Goal: Information Seeking & Learning: Learn about a topic

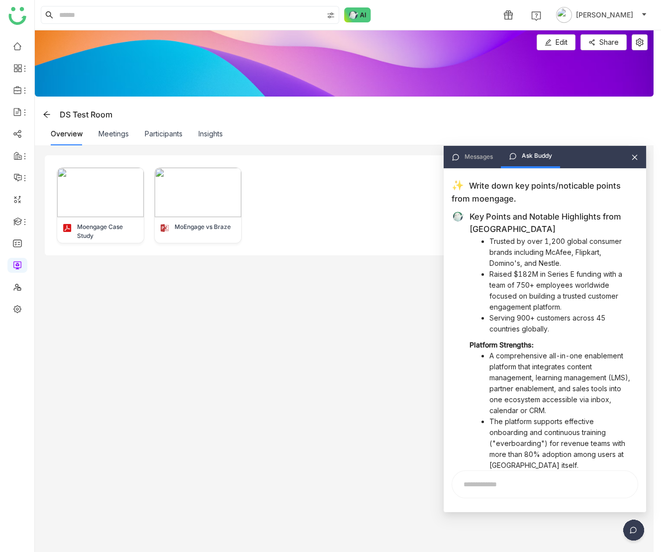
scroll to position [2059, 0]
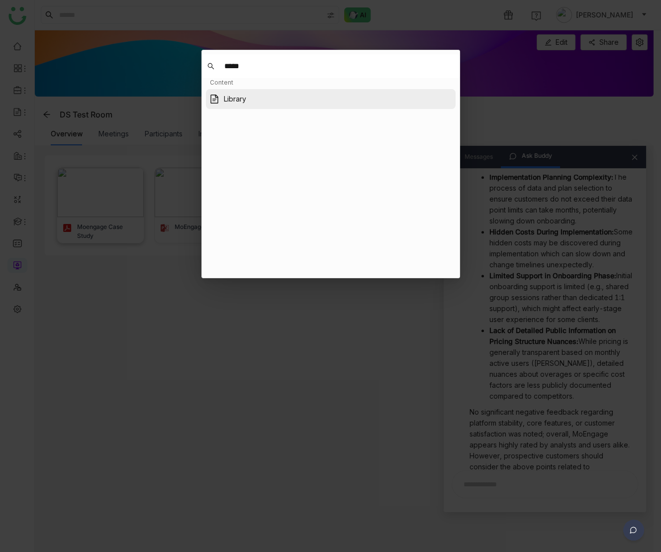
type input "*****"
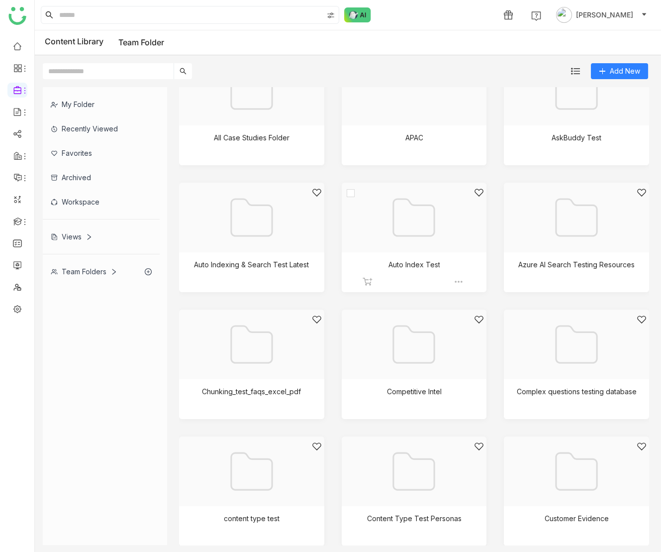
scroll to position [994, 0]
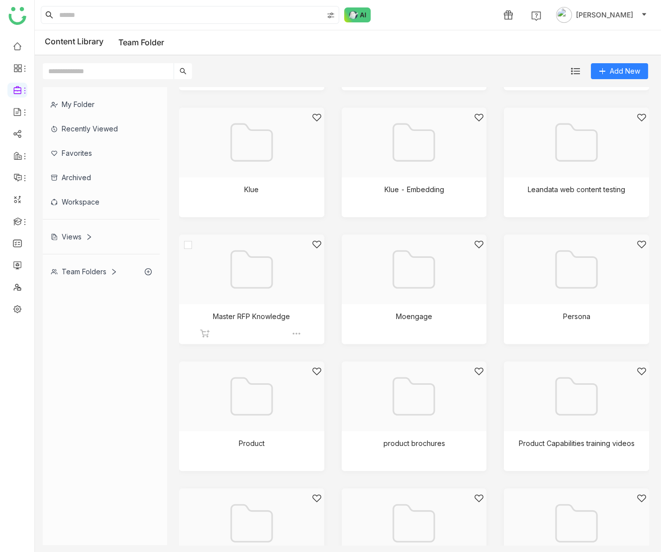
click at [282, 273] on div at bounding box center [248, 281] width 128 height 85
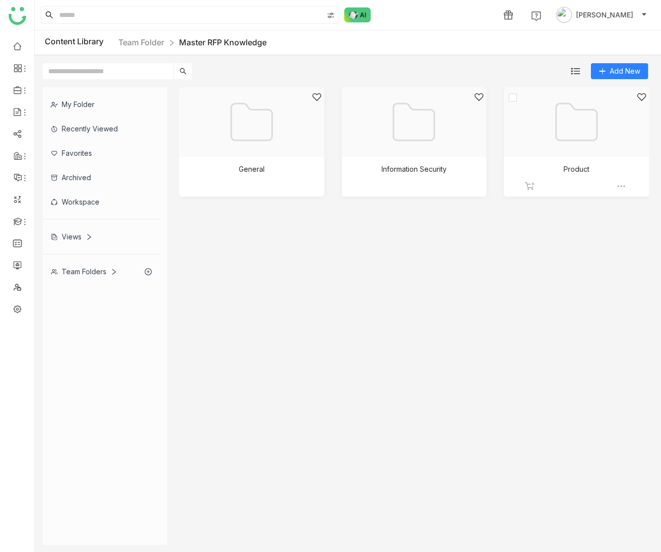
click at [580, 142] on div at bounding box center [573, 134] width 128 height 85
click at [416, 137] on div at bounding box center [411, 134] width 128 height 85
click at [230, 142] on div at bounding box center [248, 134] width 128 height 85
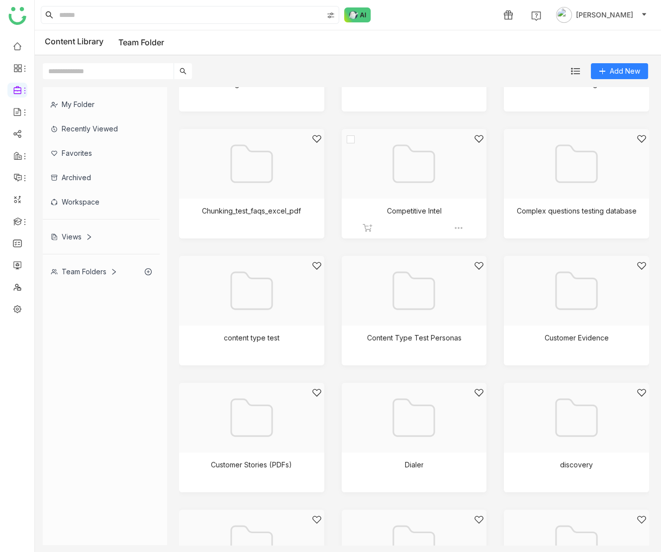
scroll to position [614, 0]
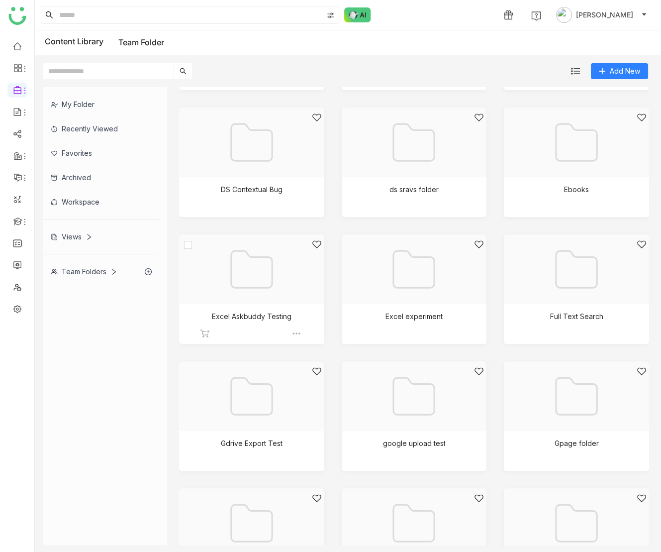
click at [247, 291] on div at bounding box center [248, 281] width 128 height 85
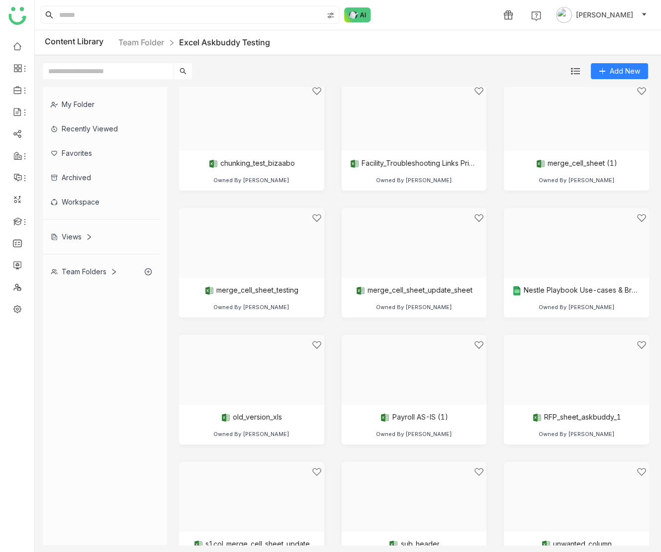
scroll to position [300, 0]
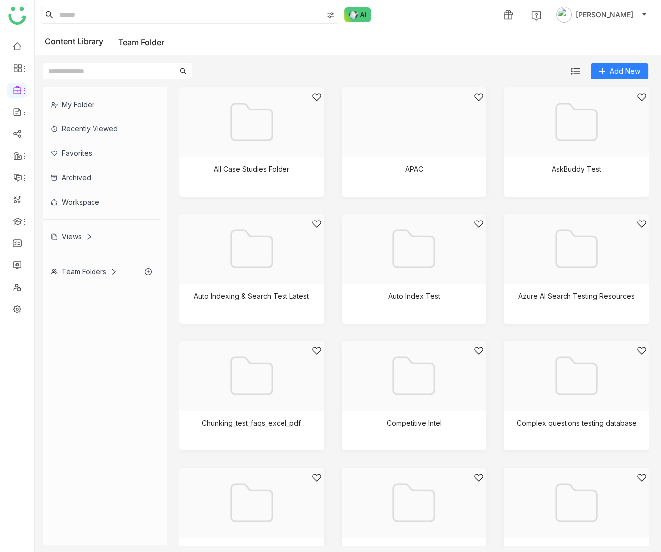
scroll to position [614, 0]
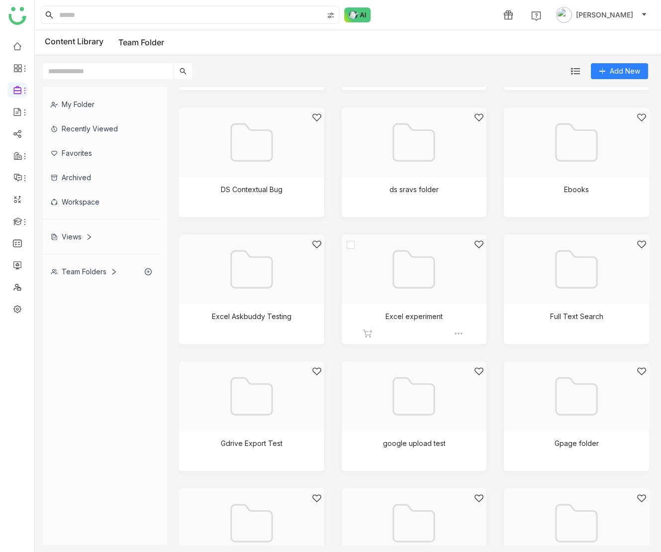
click at [417, 292] on div at bounding box center [411, 281] width 128 height 85
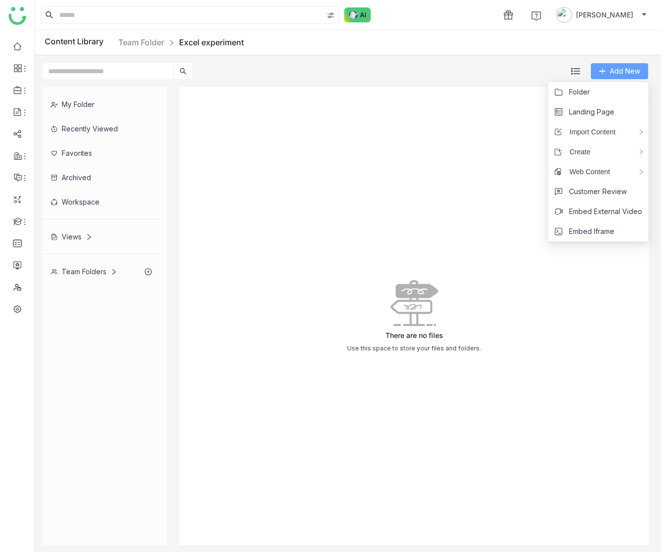
click at [611, 69] on span "Add New" at bounding box center [625, 71] width 30 height 11
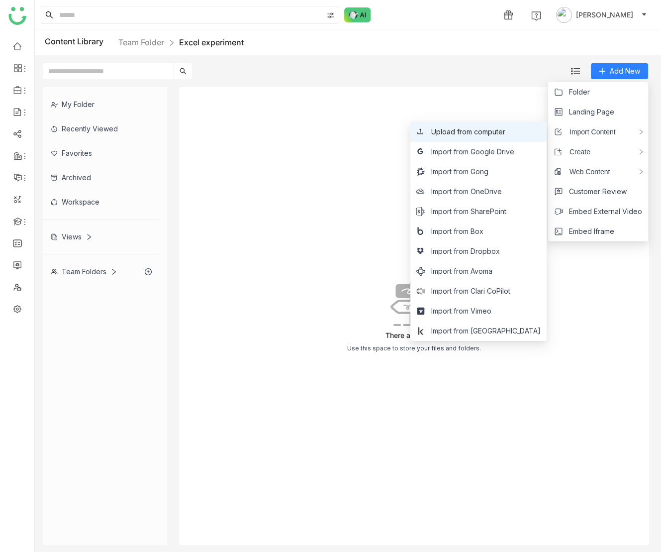
click at [486, 130] on span "Upload from computer" at bounding box center [468, 131] width 74 height 11
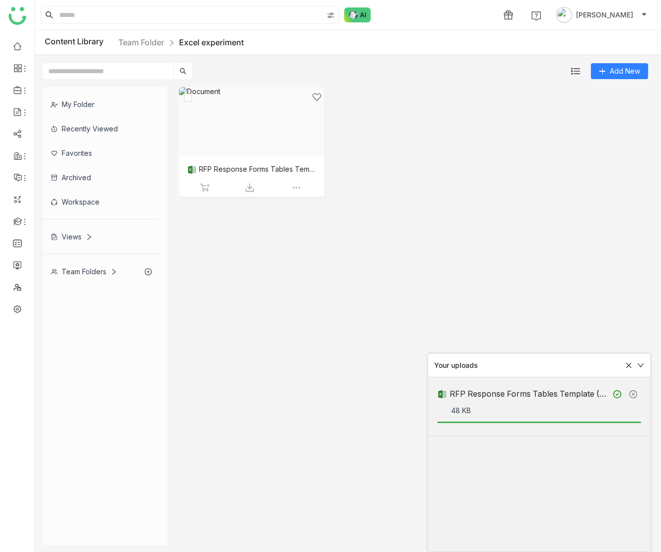
click at [232, 124] on div at bounding box center [248, 134] width 128 height 85
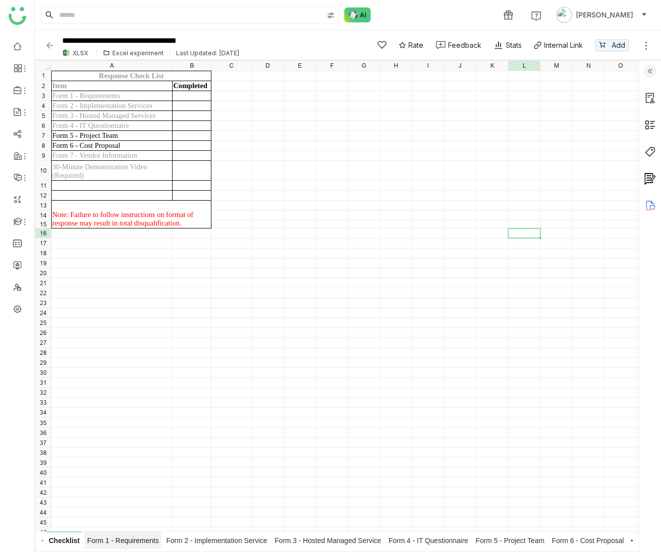
click at [118, 541] on span "Form 1 - Requirements" at bounding box center [123, 539] width 77 height 17
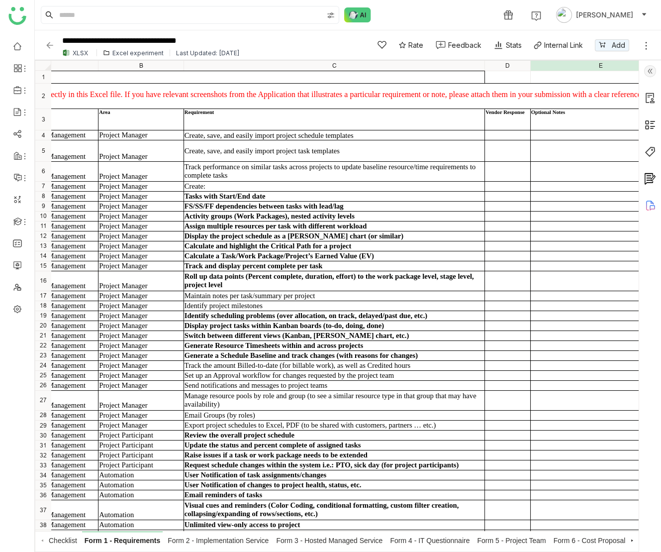
scroll to position [0, 98]
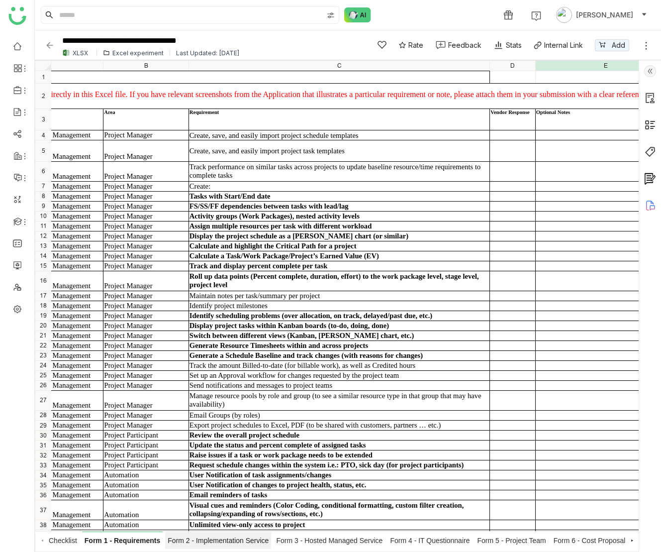
click at [226, 538] on span "Form 2 - Implementation Service" at bounding box center [218, 539] width 106 height 17
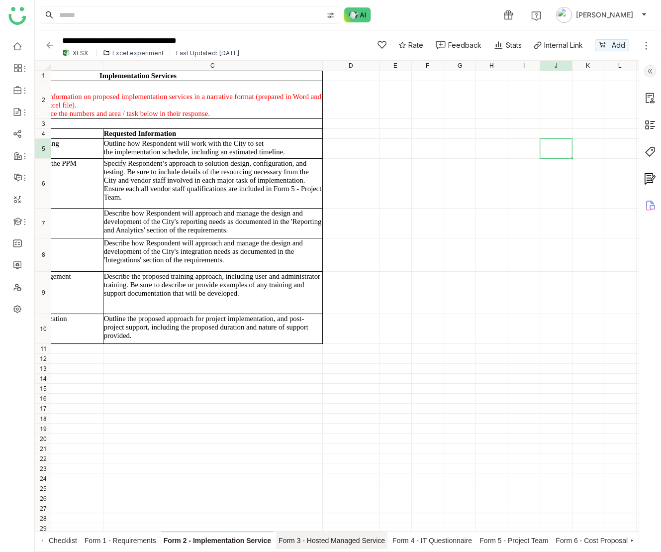
click at [338, 543] on span "Form 3 - Hosted Managed Service" at bounding box center [331, 539] width 111 height 17
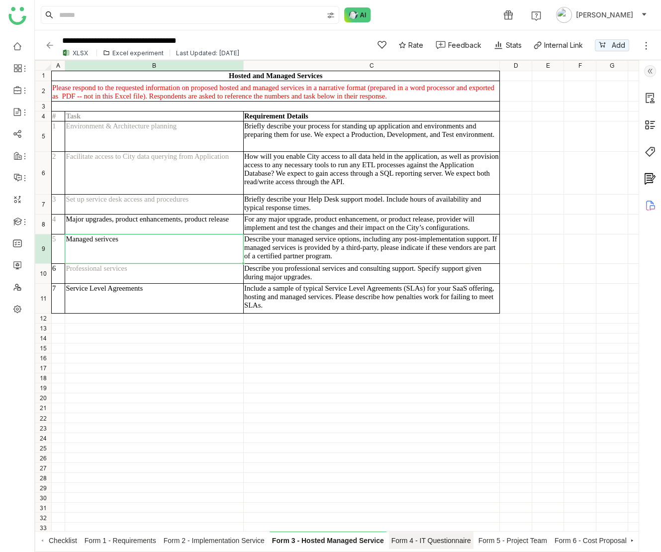
click at [431, 544] on span "Form 4 - IT Questionnaire" at bounding box center [431, 539] width 85 height 17
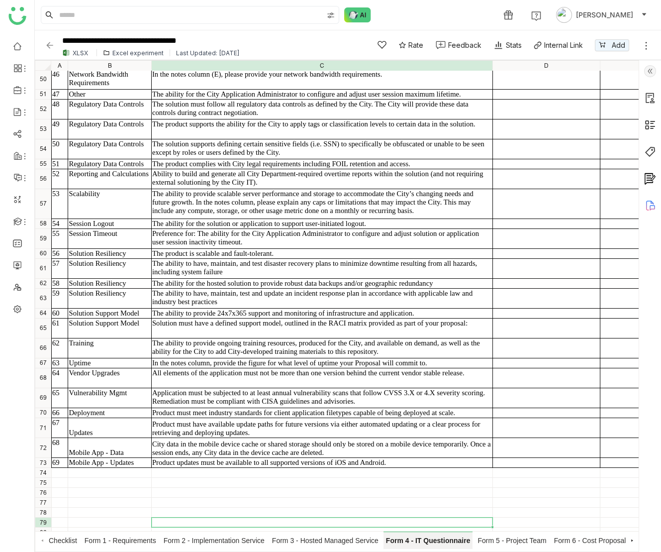
scroll to position [1195, 0]
click at [523, 539] on span "Form 5 - Project Team" at bounding box center [512, 539] width 74 height 17
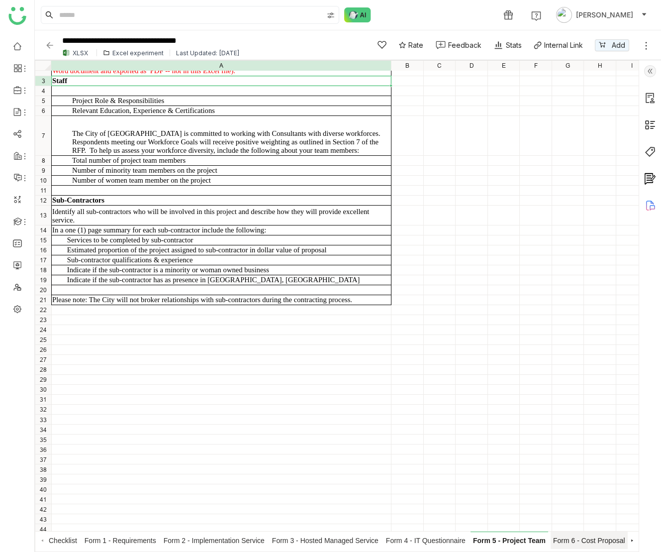
click at [579, 539] on span "Form 6 - Cost Proposal" at bounding box center [589, 539] width 77 height 17
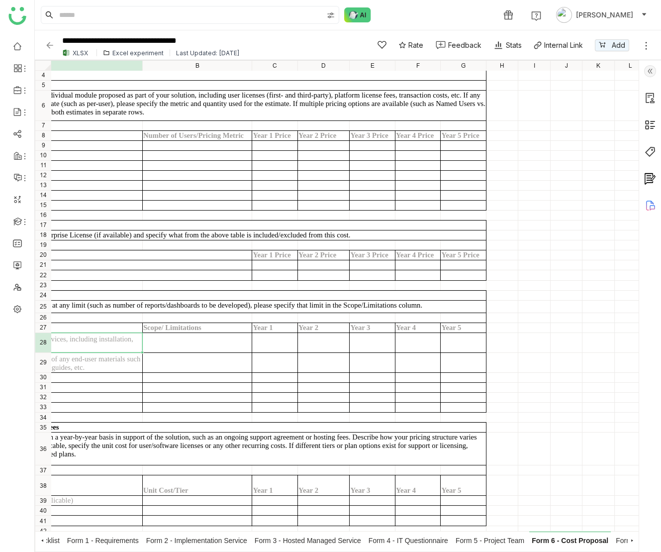
scroll to position [29, 117]
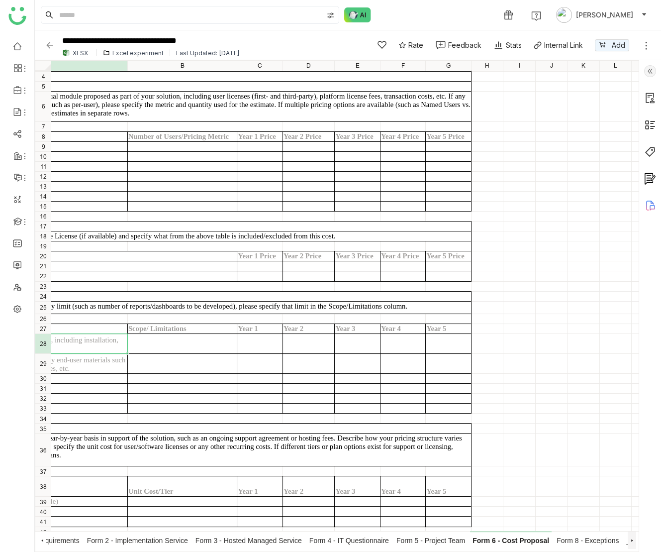
click at [632, 540] on icon at bounding box center [632, 540] width 2 height 2
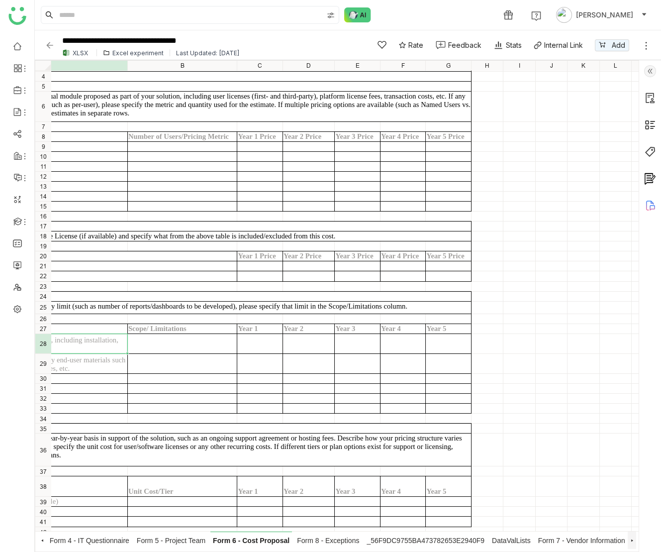
scroll to position [0, 369]
click at [319, 541] on span "Form 8 - Exceptions" at bounding box center [327, 539] width 67 height 17
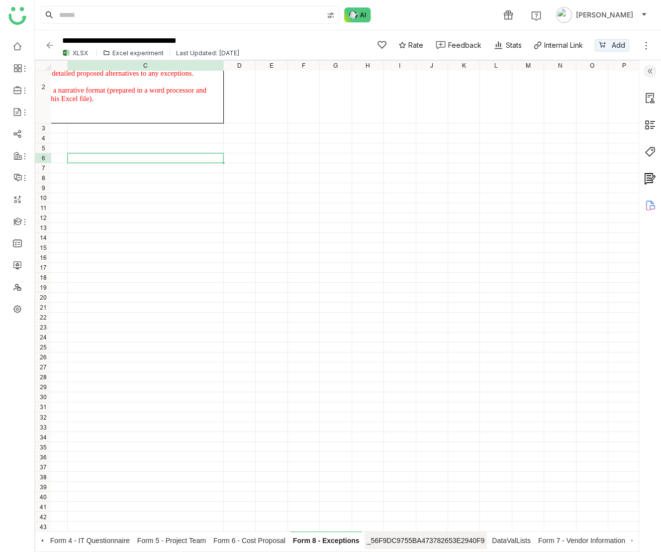
click at [383, 546] on span "_56F9DC9755BA473782653E2940F9" at bounding box center [426, 539] width 123 height 17
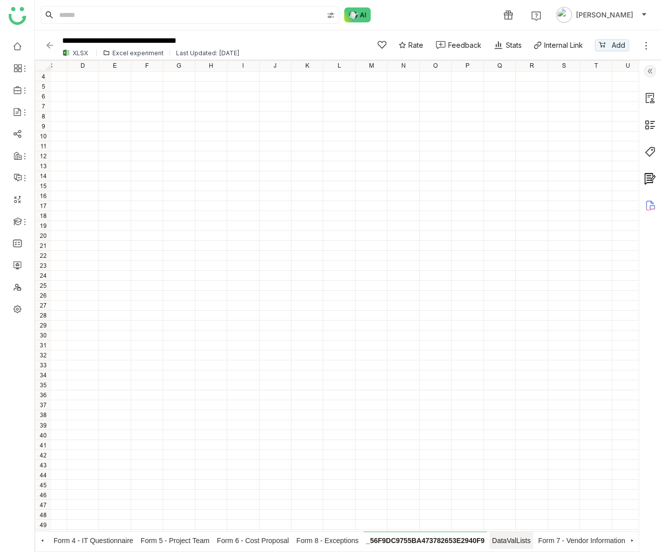
click at [506, 545] on span "DataValLists" at bounding box center [511, 539] width 44 height 17
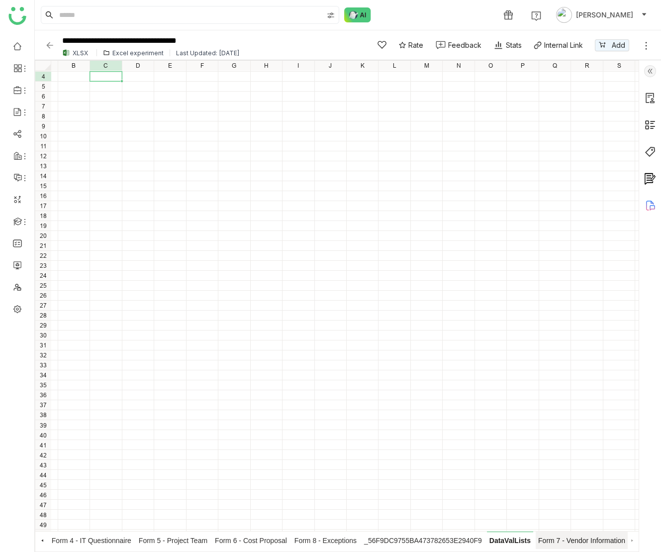
click at [556, 543] on span "Form 7 - Vendor Information" at bounding box center [582, 539] width 92 height 17
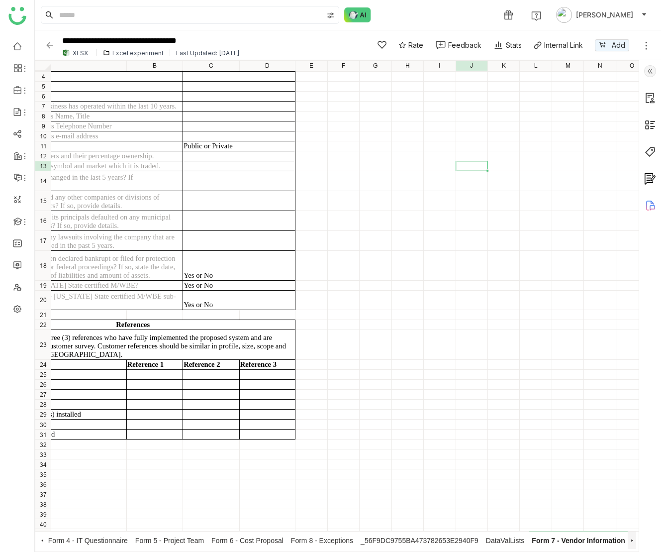
scroll to position [0, 370]
click at [632, 540] on icon at bounding box center [632, 540] width 5 height 5
click at [632, 540] on div "Checklist Form 1 - Requirements Form 2 - Implementation Service Form 3 - Hosted…" at bounding box center [337, 539] width 598 height 17
click at [632, 541] on div "Checklist Form 1 - Requirements Form 2 - Implementation Service Form 3 - Hosted…" at bounding box center [337, 539] width 598 height 17
click at [554, 539] on span "Form 7 - Vendor Information" at bounding box center [578, 539] width 98 height 17
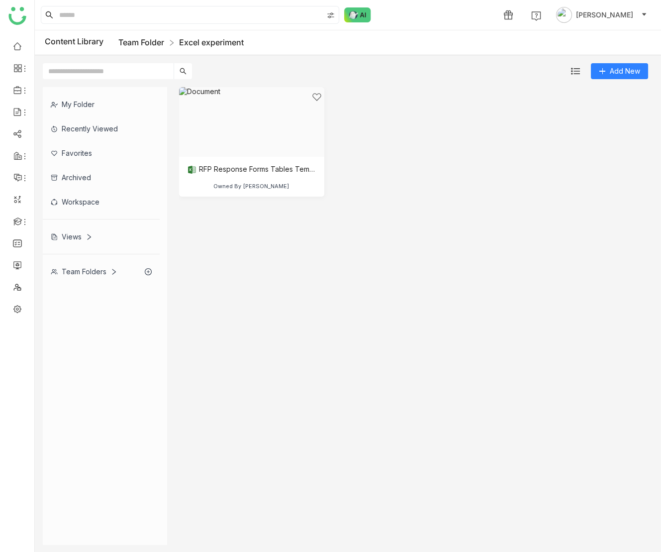
click at [143, 42] on link "Team Folder" at bounding box center [141, 42] width 46 height 10
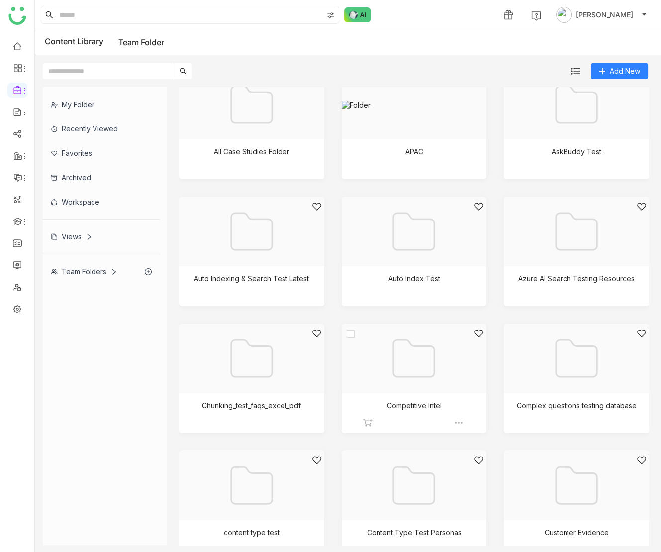
scroll to position [20, 0]
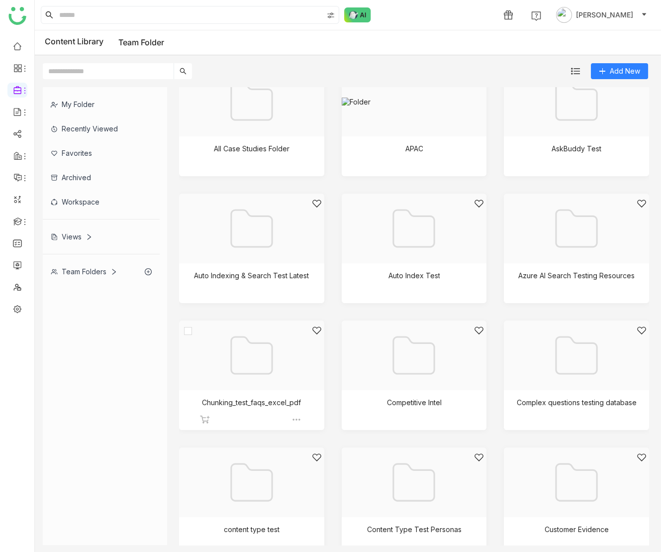
click at [290, 378] on div at bounding box center [248, 367] width 128 height 85
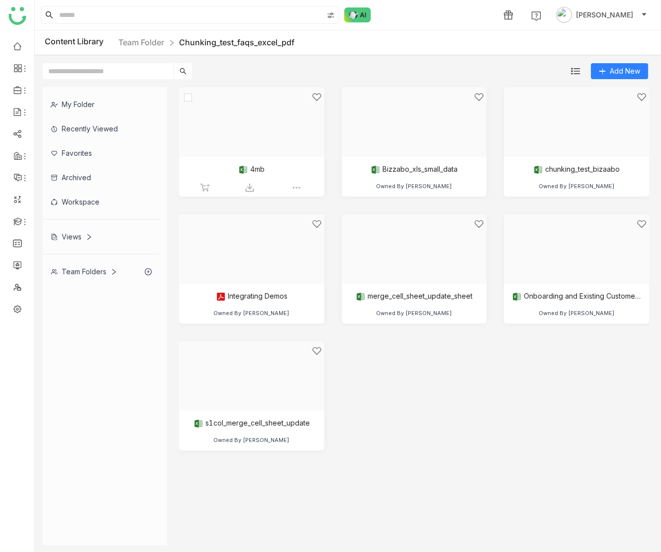
click at [272, 150] on div at bounding box center [248, 134] width 128 height 85
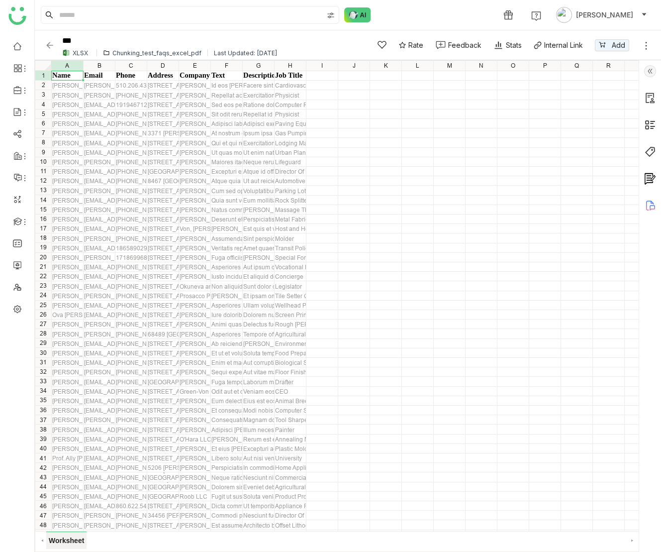
click at [66, 544] on span "Worksheet" at bounding box center [66, 539] width 40 height 17
click at [179, 66] on div at bounding box center [178, 66] width 3 height 10
drag, startPoint x: 180, startPoint y: 66, endPoint x: 388, endPoint y: 76, distance: 208.2
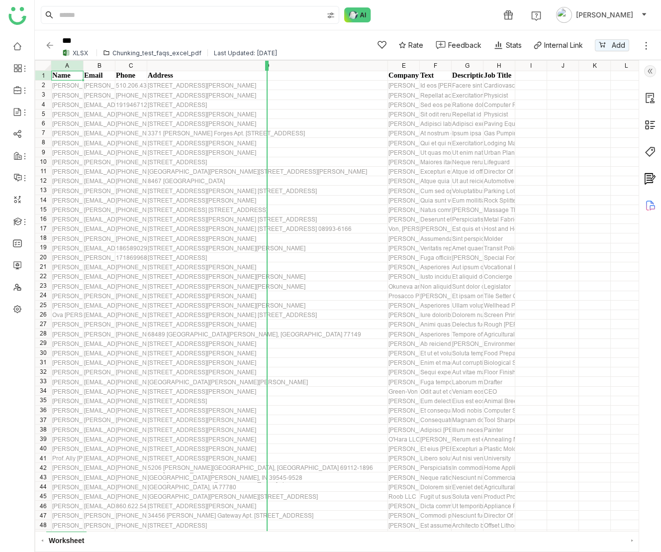
drag, startPoint x: 388, startPoint y: 66, endPoint x: 265, endPoint y: 69, distance: 122.9
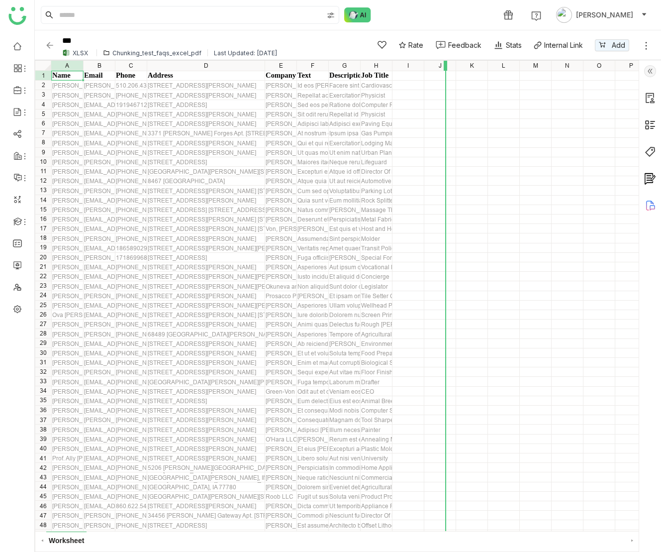
drag, startPoint x: 296, startPoint y: 65, endPoint x: 444, endPoint y: 66, distance: 147.2
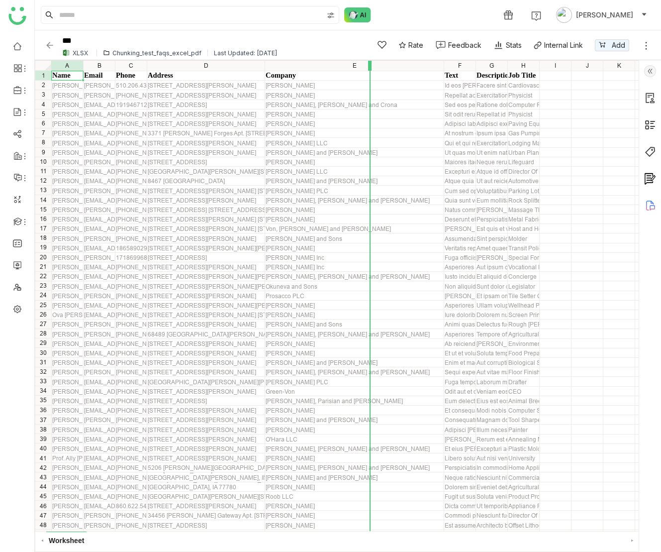
drag, startPoint x: 444, startPoint y: 64, endPoint x: 369, endPoint y: 69, distance: 74.8
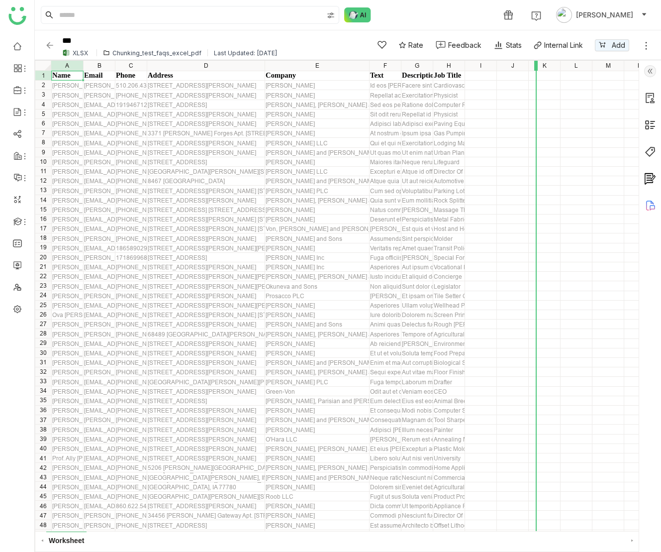
drag, startPoint x: 401, startPoint y: 64, endPoint x: 534, endPoint y: 63, distance: 133.3
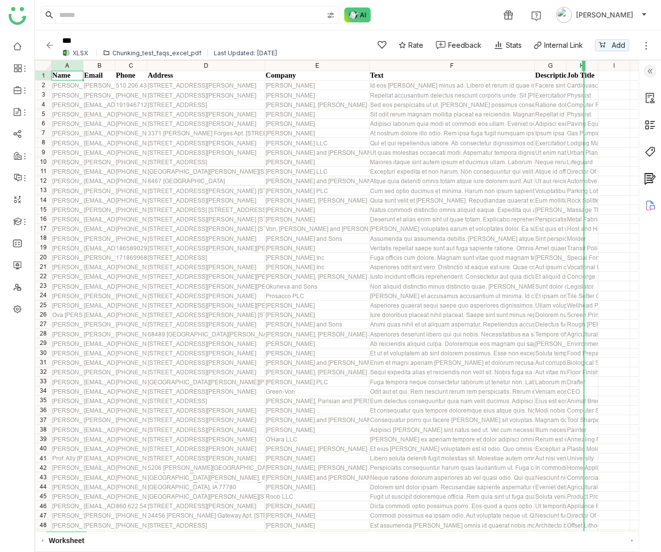
drag, startPoint x: 533, startPoint y: 65, endPoint x: 584, endPoint y: 65, distance: 50.2
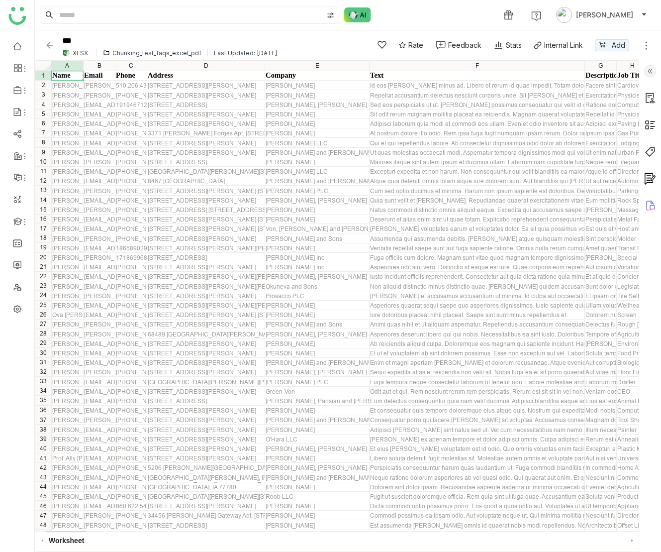
click at [535, 95] on div "Repellat accusantium delectus nesciunt corporis unde. Sit quam et quisquam dolo…" at bounding box center [477, 95] width 214 height 7
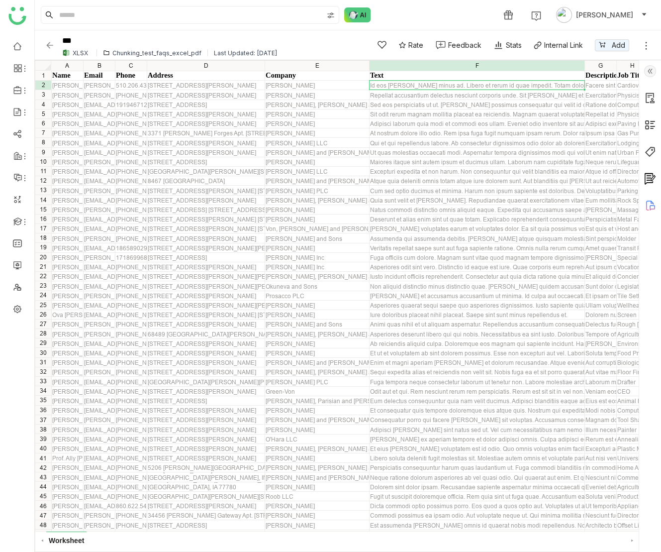
click at [528, 85] on div "Id eos dolores minus ad. Libero et rerum id quae impedit. Totam dolorem maxime …" at bounding box center [477, 85] width 214 height 7
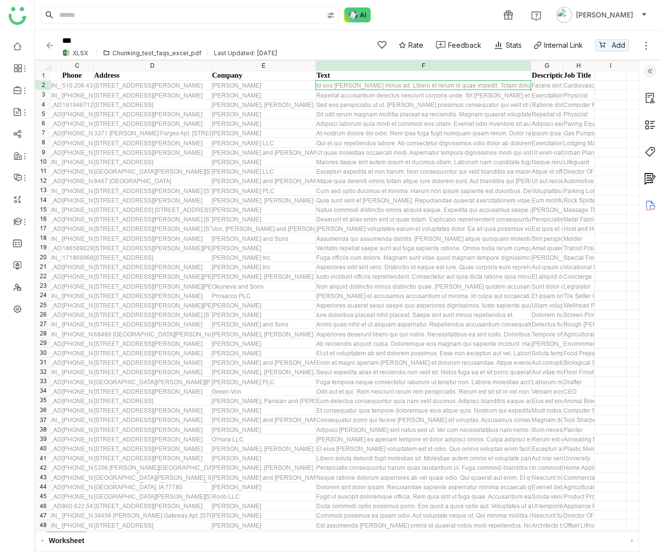
scroll to position [0, 53]
click at [50, 45] on img at bounding box center [50, 45] width 10 height 10
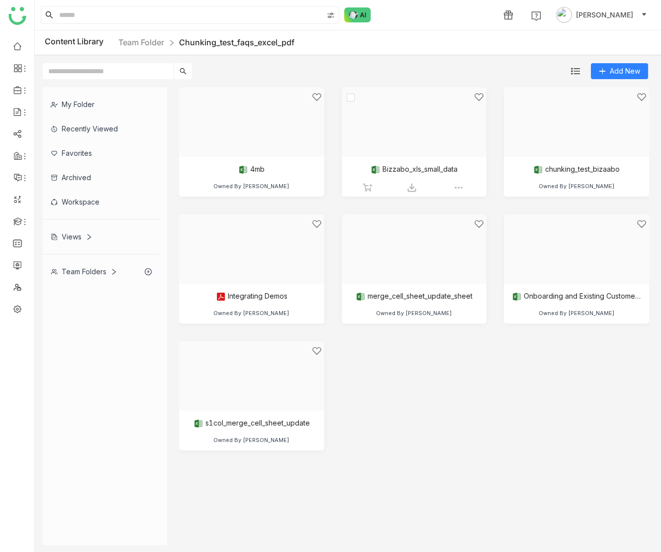
click at [396, 143] on div at bounding box center [411, 134] width 128 height 85
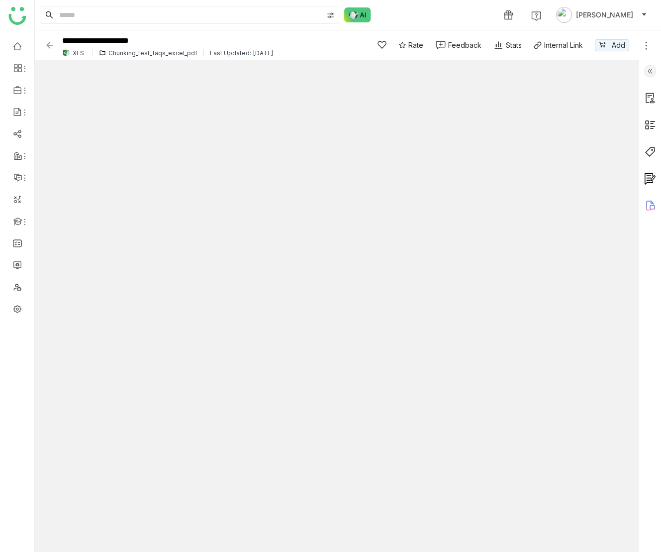
type input "*"
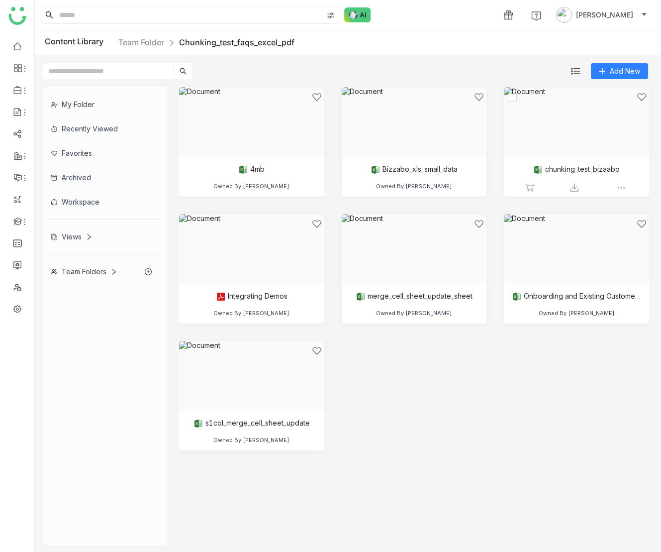
click at [578, 146] on div at bounding box center [573, 134] width 128 height 85
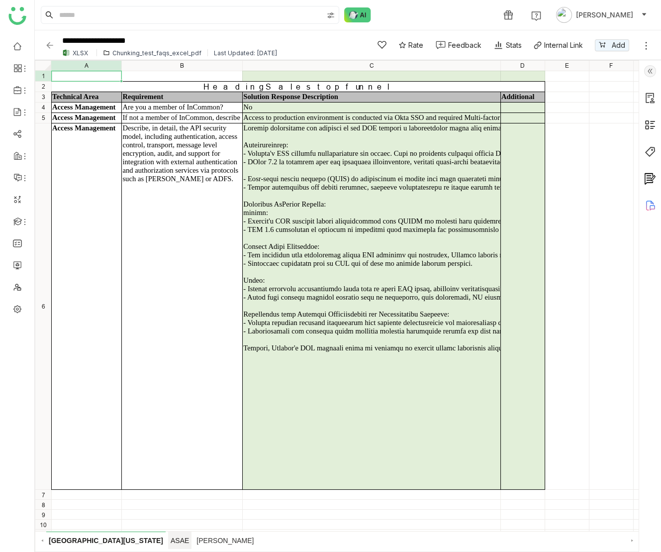
click at [168, 542] on span "ASAE" at bounding box center [179, 539] width 23 height 17
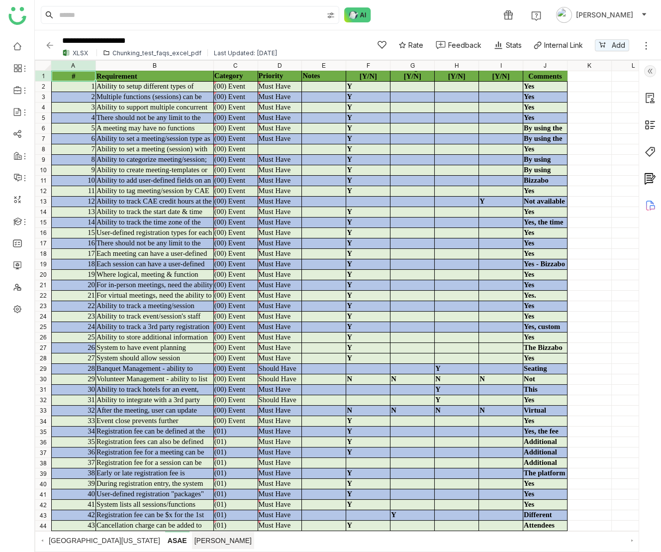
click at [192, 544] on span "T Rowe Price" at bounding box center [223, 539] width 62 height 17
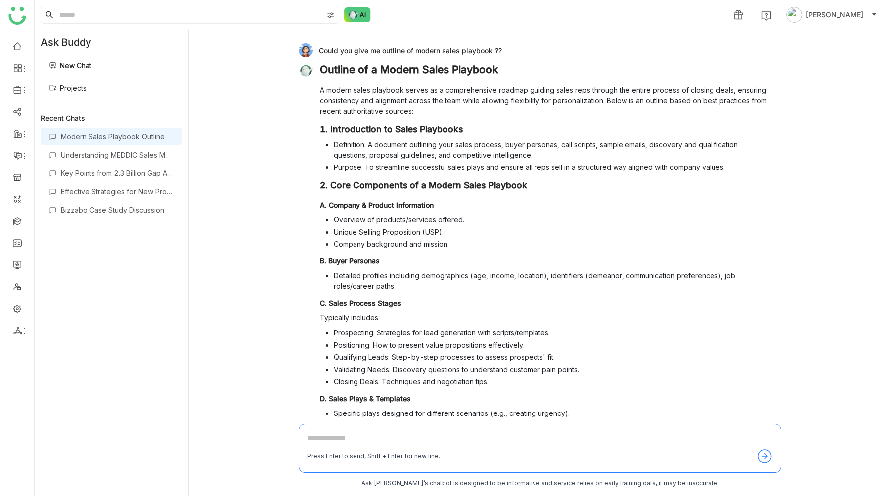
drag, startPoint x: 320, startPoint y: 50, endPoint x: 501, endPoint y: 50, distance: 181.6
click at [501, 50] on div "Could you give me outline of modern sales playbook ??" at bounding box center [536, 50] width 475 height 14
copy div "Could you give me outline of modern sales playbook ??"
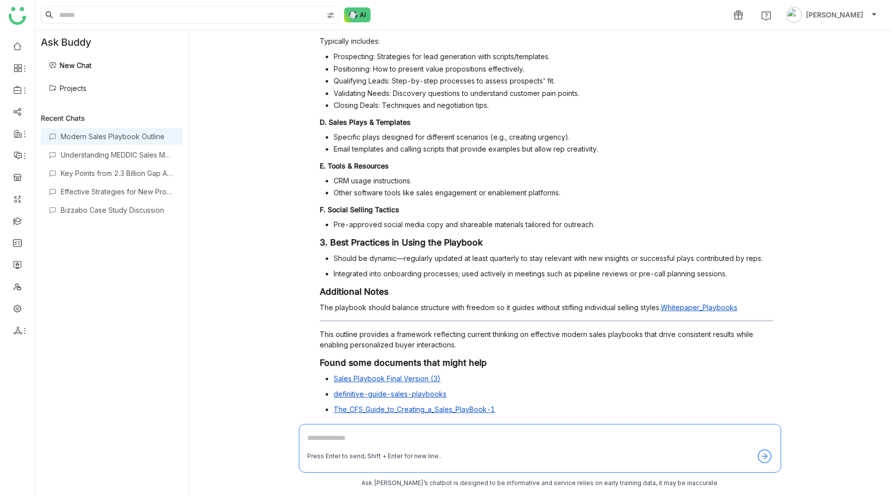
scroll to position [339, 0]
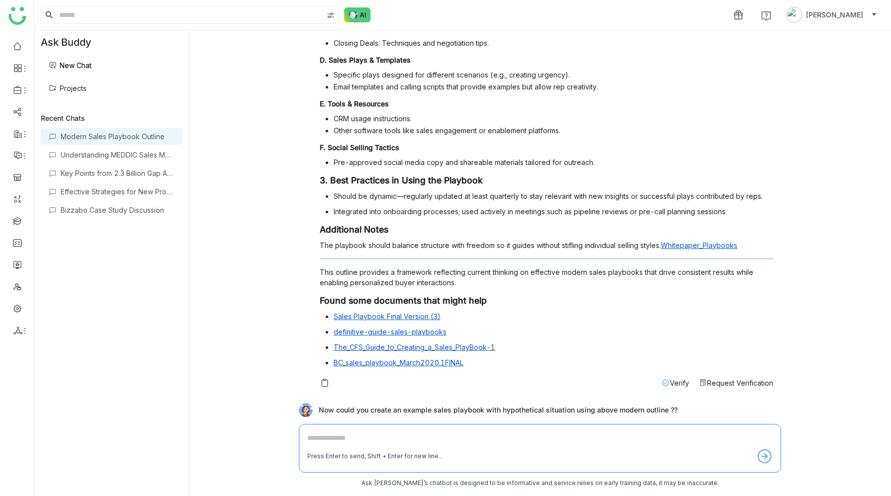
click at [437, 245] on p "The playbook should balance structure with freedom so it guides without stiflin…" at bounding box center [547, 245] width 454 height 10
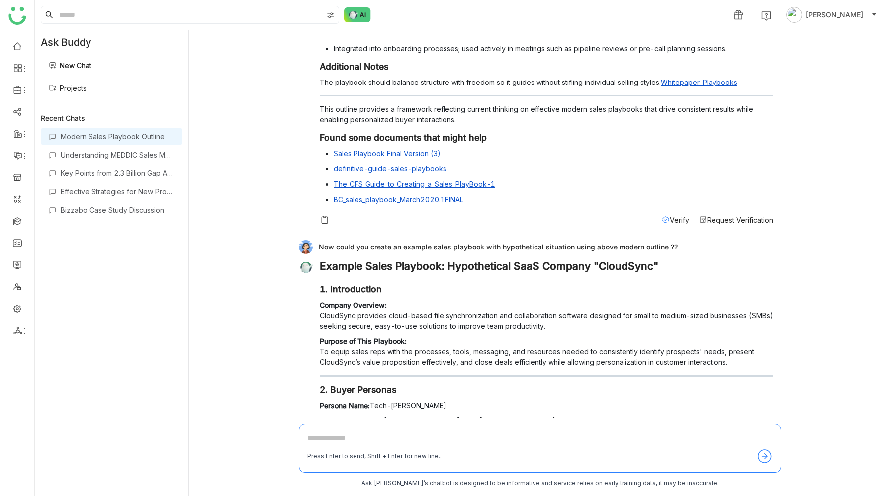
scroll to position [509, 0]
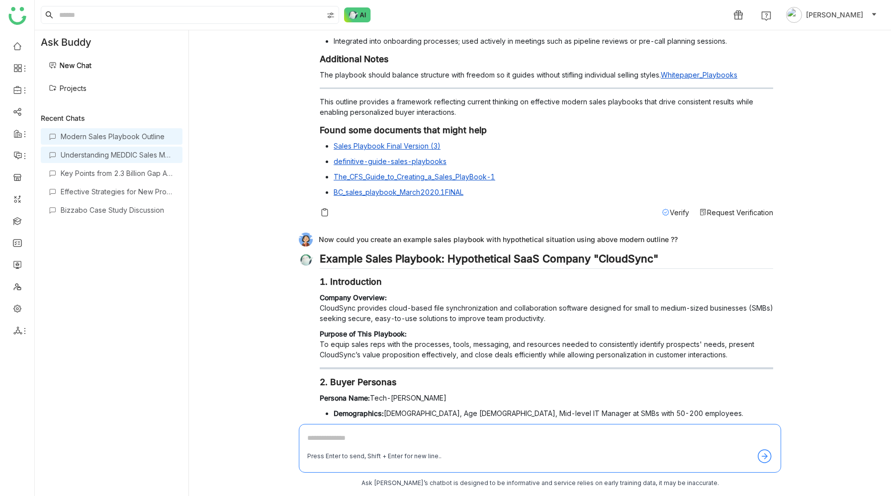
click at [97, 156] on div "Understanding MEDDIC Sales Methodology" at bounding box center [118, 155] width 114 height 8
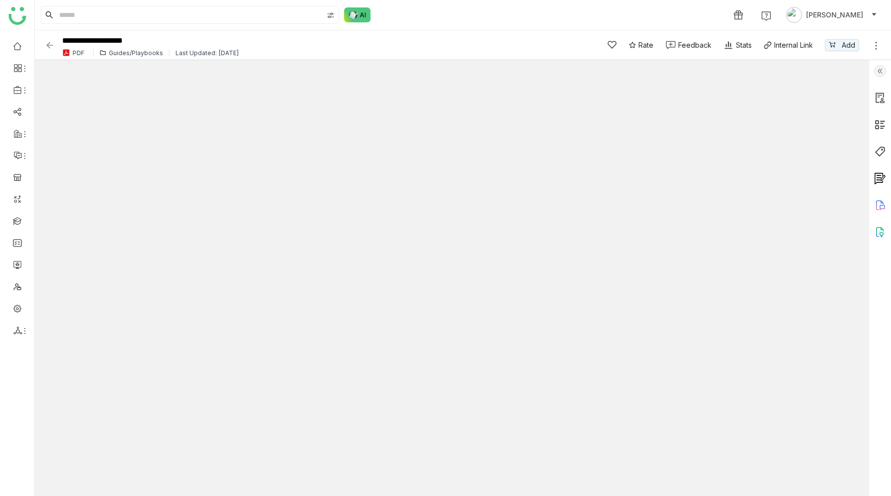
type input "*"
click at [51, 43] on img at bounding box center [50, 45] width 10 height 10
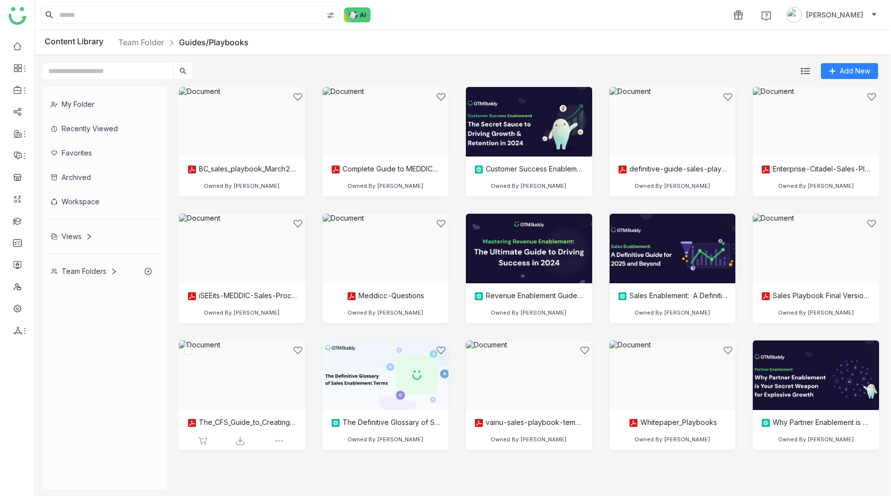
click at [238, 393] on div at bounding box center [238, 388] width 109 height 85
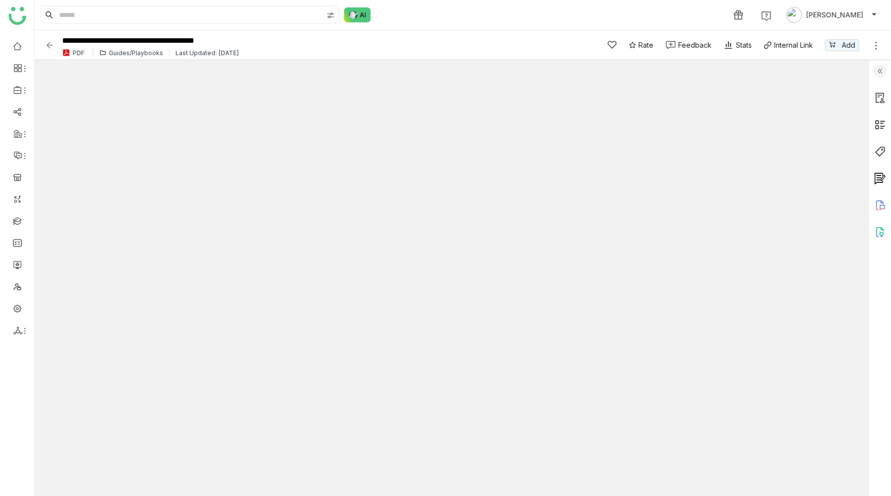
type input "*"
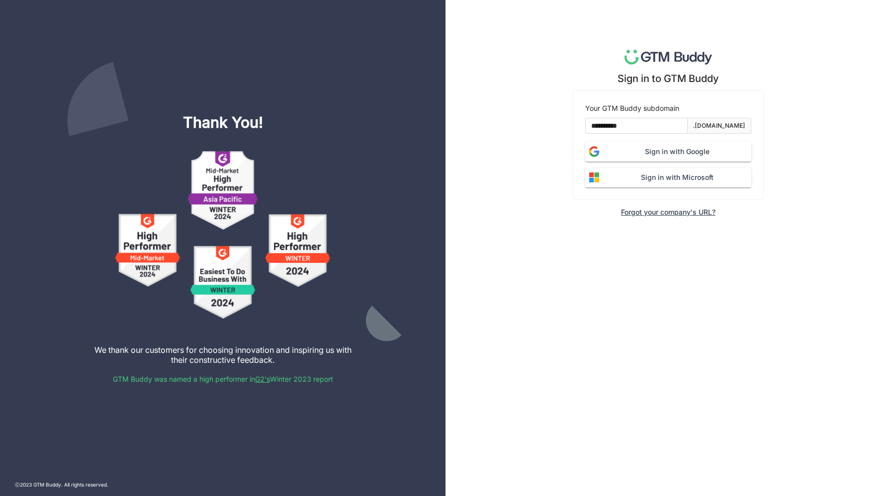
click at [659, 152] on span "Sign in with Google" at bounding box center [677, 151] width 148 height 11
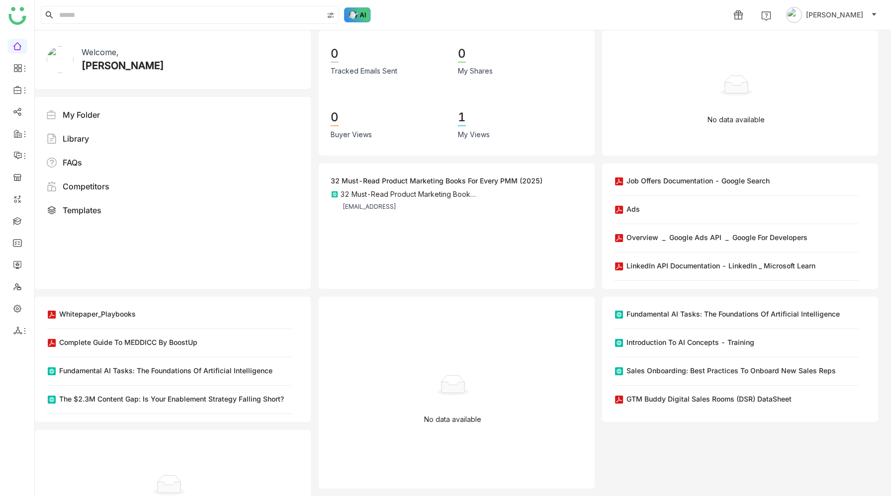
click at [356, 7] on img at bounding box center [357, 14] width 27 height 15
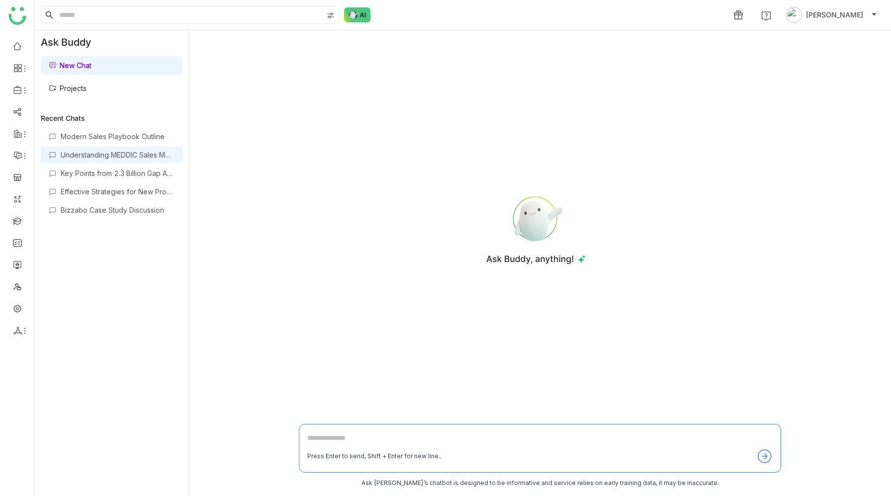
click at [126, 154] on div "Understanding MEDDIC Sales Methodology" at bounding box center [118, 155] width 114 height 8
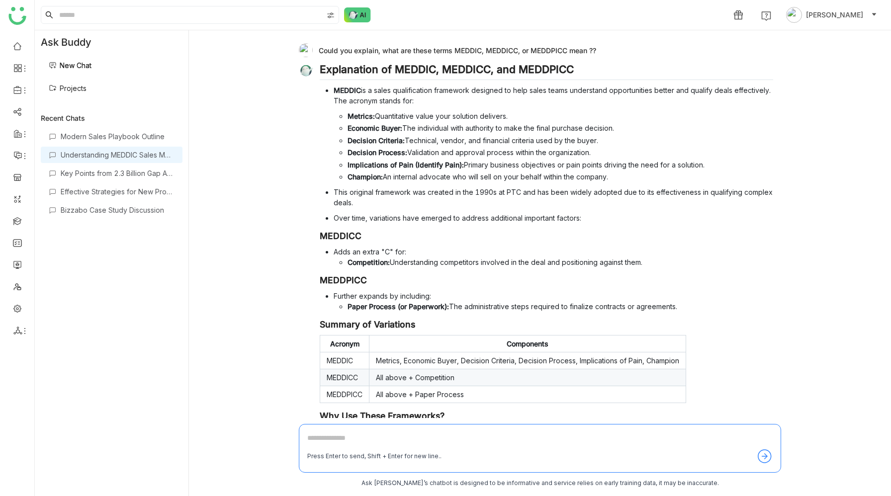
drag, startPoint x: 319, startPoint y: 50, endPoint x: 597, endPoint y: 51, distance: 277.6
click at [597, 51] on div "Could you explain, what are these terms MEDDIC, MEDDICC, or MEDDPICC mean ??" at bounding box center [536, 50] width 475 height 14
copy div "Could you explain, what are these terms MEDDIC, MEDDICC, or MEDDPICC mean ??"
click at [672, 18] on div "1 [PERSON_NAME]" at bounding box center [463, 15] width 857 height 30
click at [103, 177] on div "Key Points from 2.3 Billion Gap Article" at bounding box center [118, 173] width 114 height 8
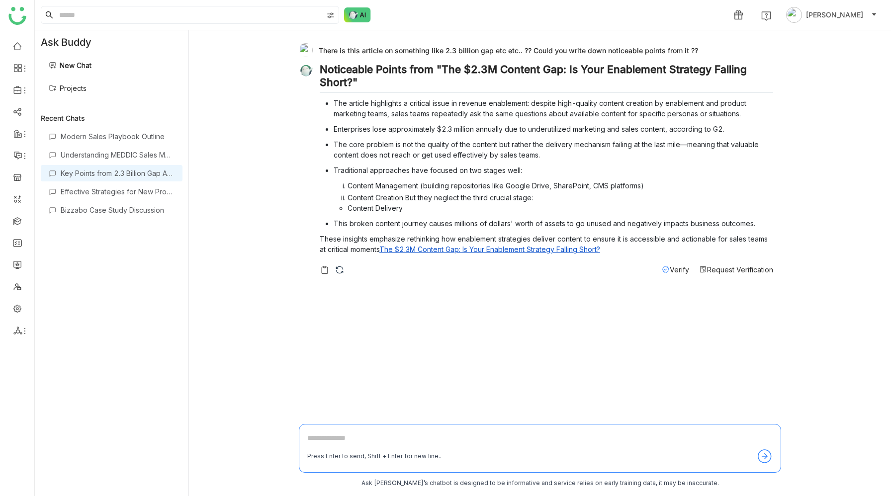
click at [319, 50] on div "There is this article on something like 2.3 billion gap etc etc.. ?? Could you …" at bounding box center [536, 50] width 475 height 14
click at [697, 51] on div "There is this article on something like 2.3 billion gap etc etc.. ?? Could you …" at bounding box center [536, 50] width 475 height 14
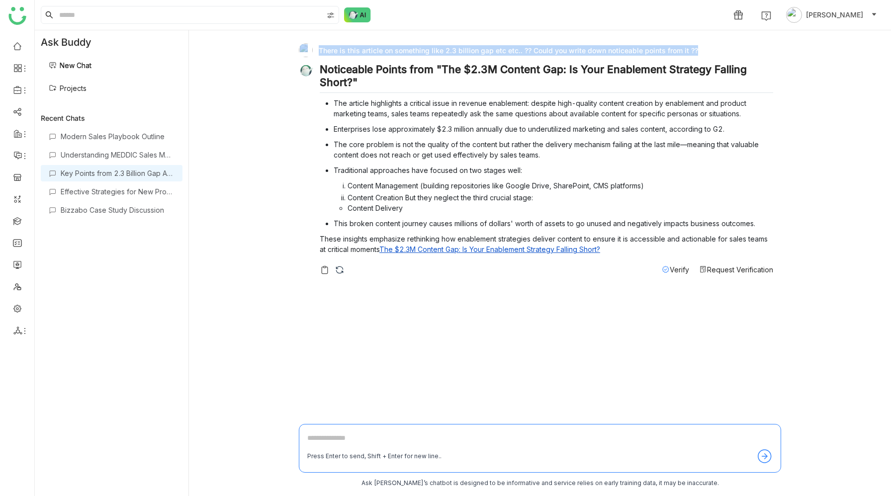
click at [693, 52] on div "There is this article on something like 2.3 billion gap etc etc.. ?? Could you …" at bounding box center [536, 50] width 475 height 14
copy div "There is this article on something like 2.3 billion gap etc etc.. ?? Could you …"
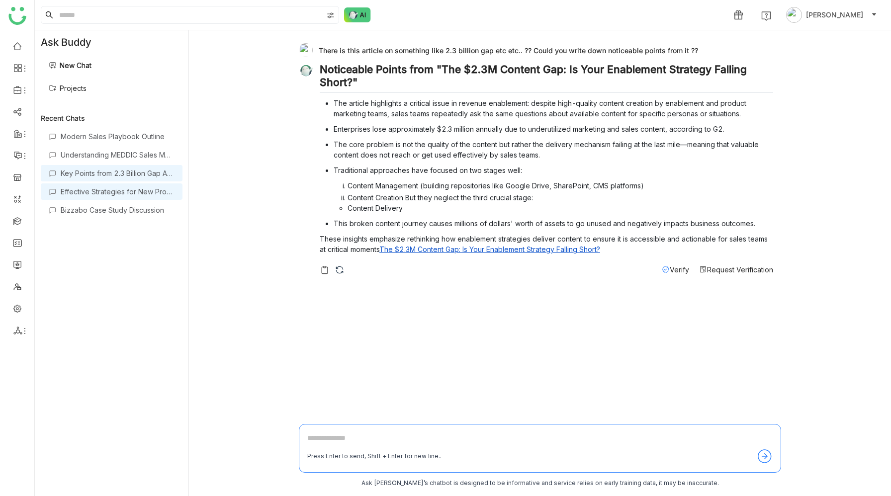
click at [137, 194] on div "Effective Strategies for New Product Launch" at bounding box center [118, 192] width 114 height 8
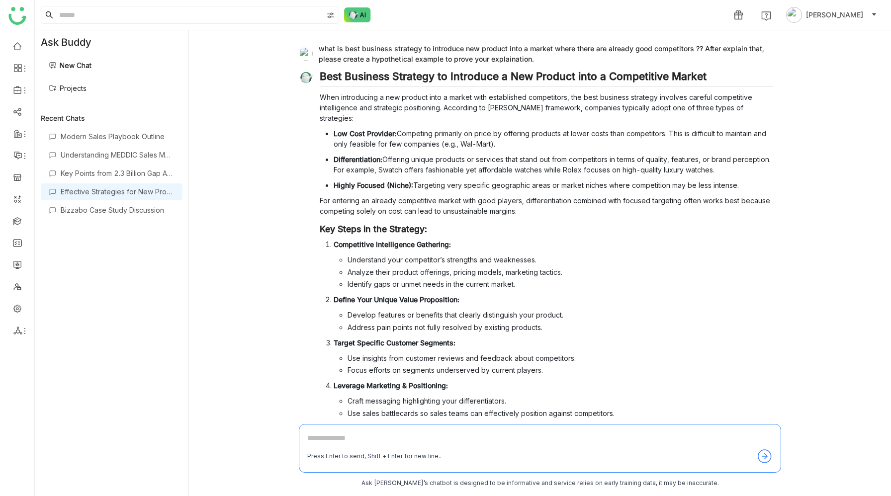
click at [318, 48] on div "what is best business strategy to introduce new product into a market where the…" at bounding box center [536, 53] width 475 height 21
click at [535, 58] on div "what is best business strategy to introduce new product into a market where the…" at bounding box center [536, 53] width 475 height 21
click at [319, 49] on div "what is best business strategy to introduce new product into a market where the…" at bounding box center [536, 53] width 475 height 21
click at [532, 60] on div "what is best business strategy to introduce new product into a market where the…" at bounding box center [536, 53] width 475 height 21
copy div "what is best business strategy to introduce new product into a market where the…"
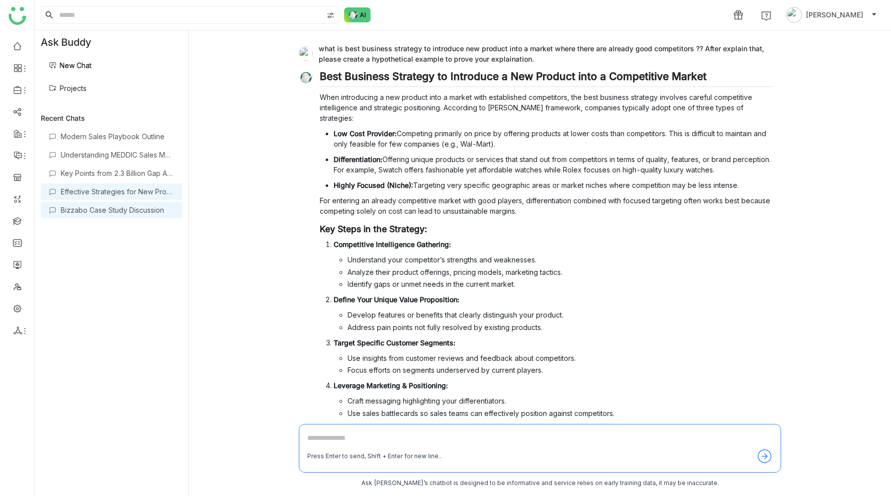
click at [130, 212] on div "Bizzabo Case Study Discussion" at bounding box center [118, 210] width 114 height 8
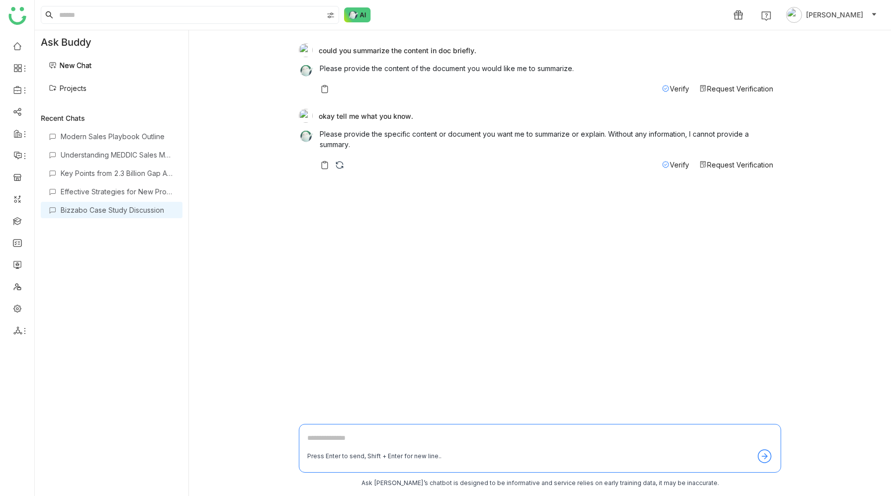
click at [82, 286] on div "Modern Sales Playbook Outline Understanding MEDDIC Sales Methodology Key Points…" at bounding box center [112, 306] width 142 height 356
